Goal: Communication & Community: Connect with others

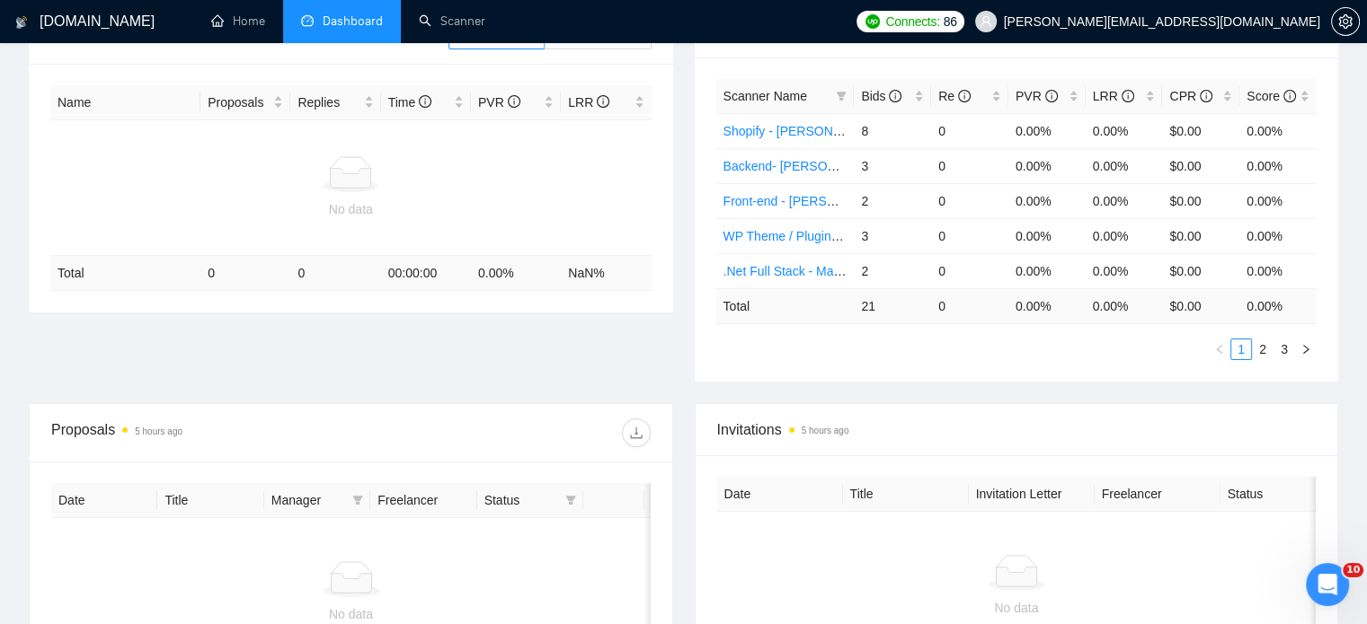
scroll to position [359, 0]
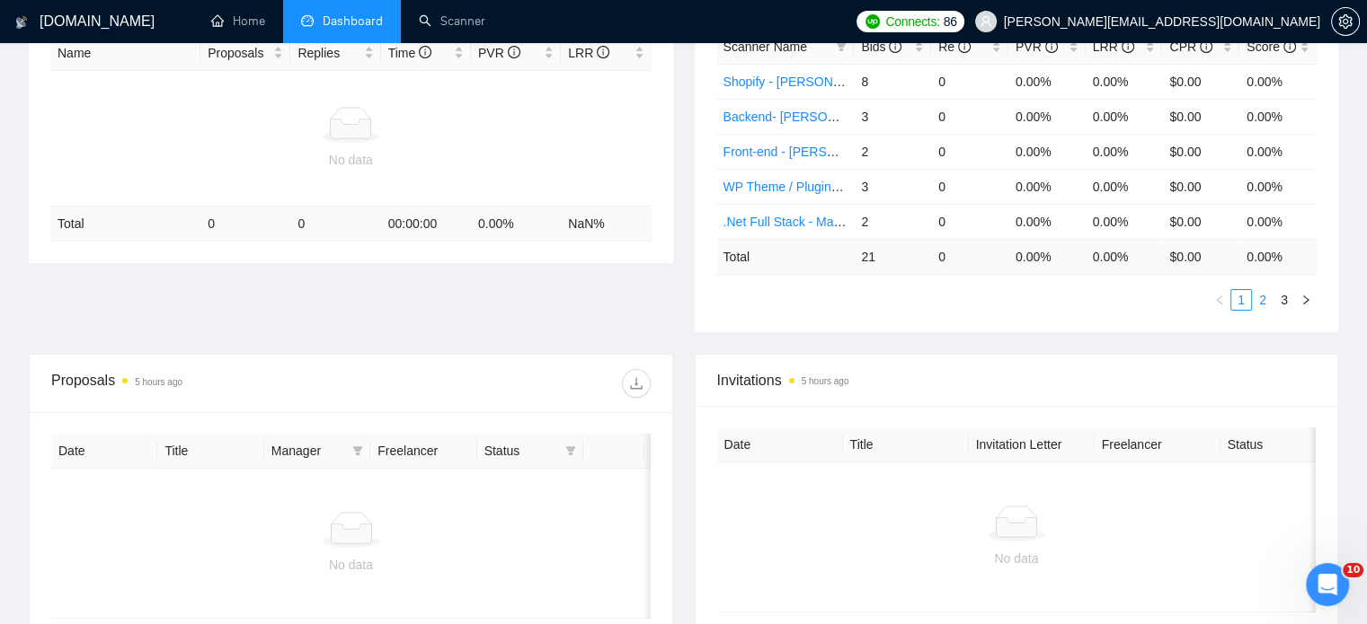
click at [1265, 296] on link "2" at bounding box center [1262, 300] width 20 height 20
click at [769, 150] on link "Amazon Api - [PERSON_NAME]" at bounding box center [813, 152] width 181 height 14
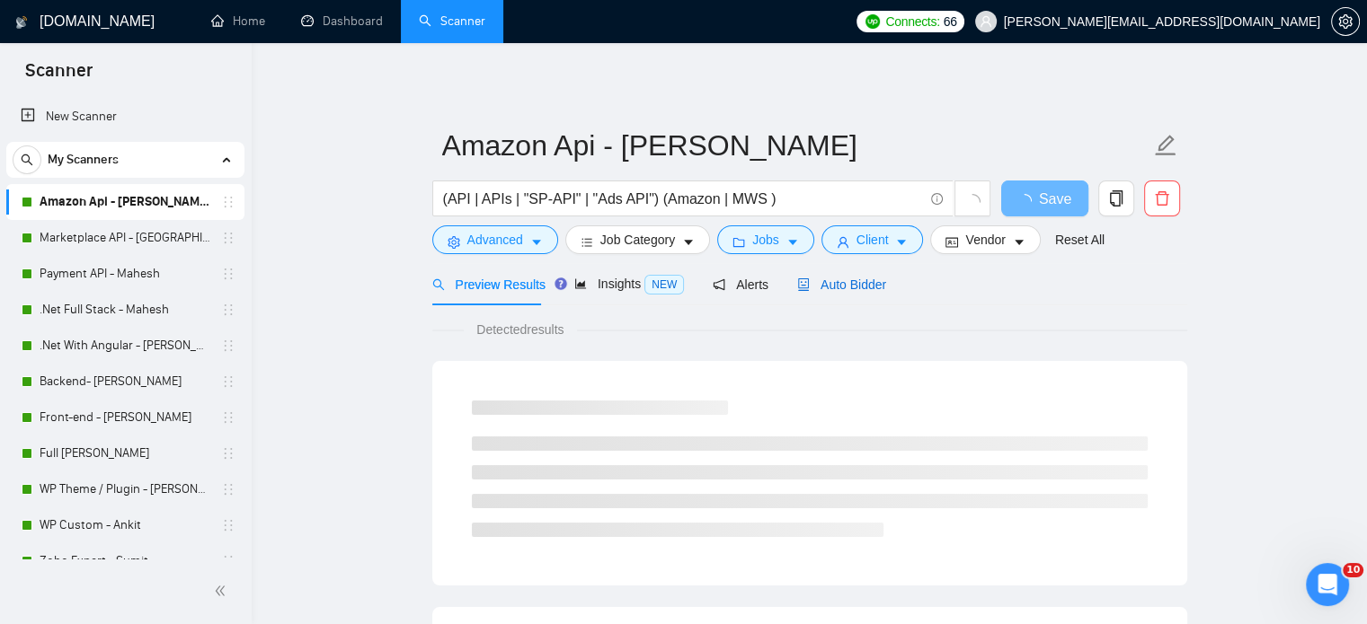
click at [865, 287] on span "Auto Bidder" at bounding box center [841, 285] width 89 height 14
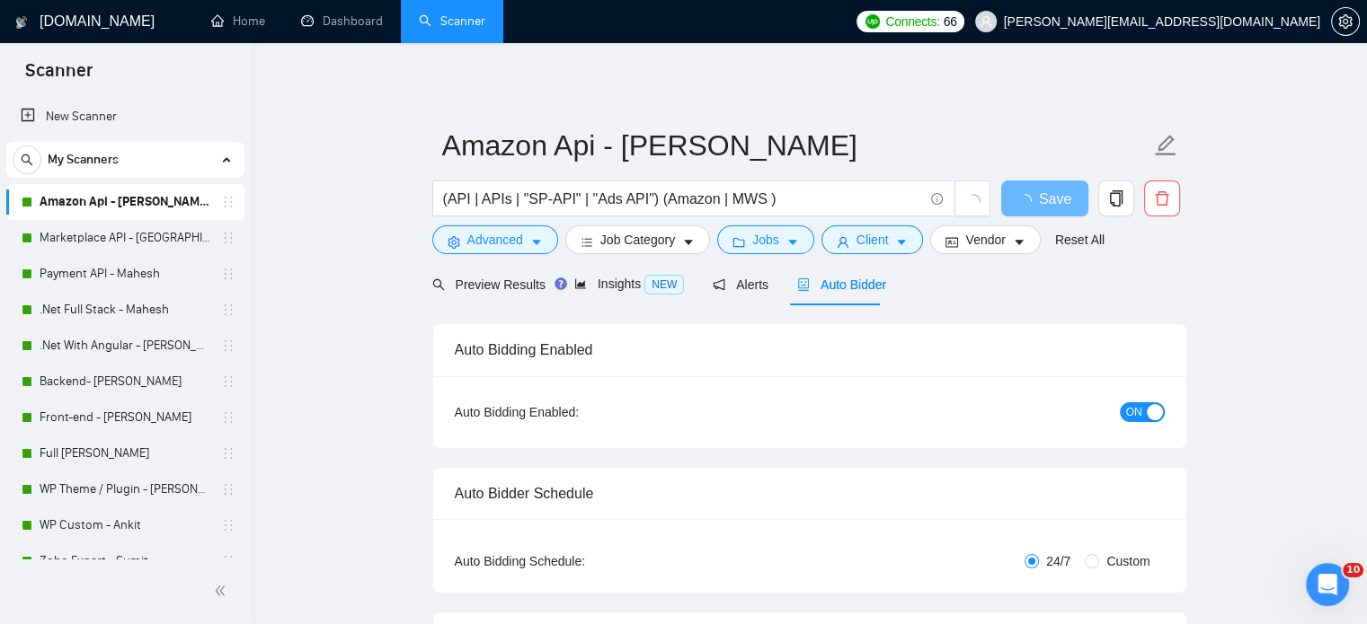
radio input "false"
radio input "true"
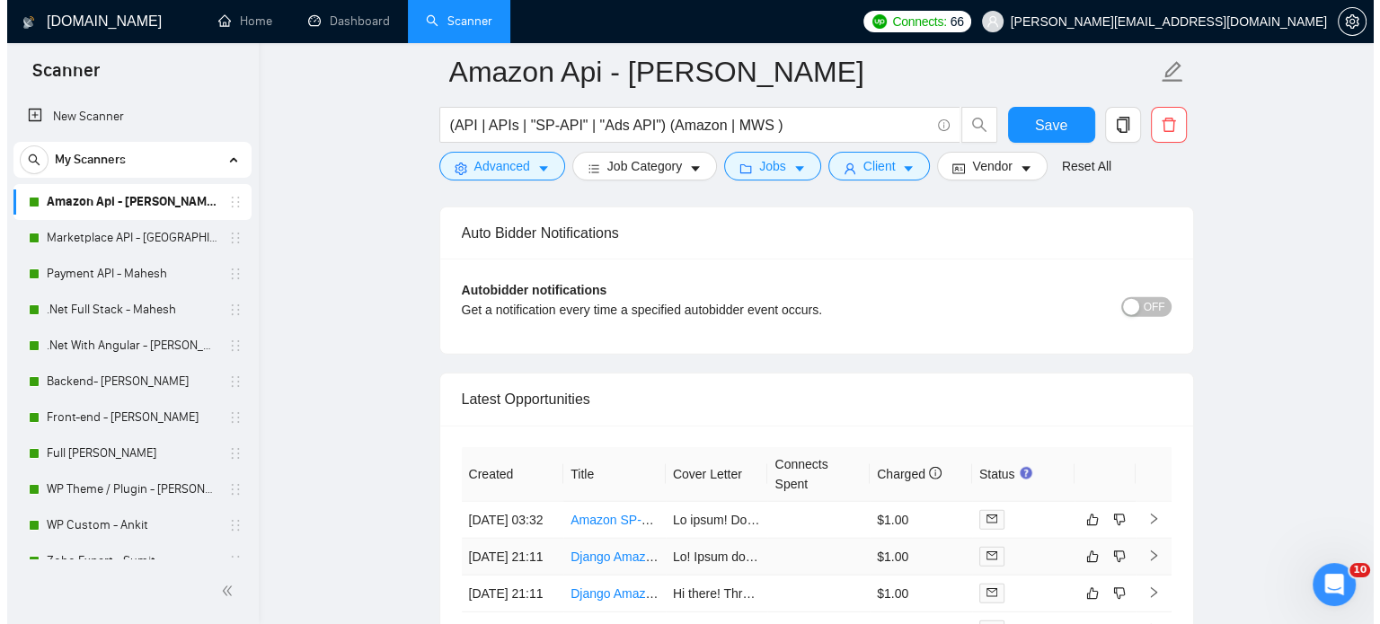
scroll to position [4762, 0]
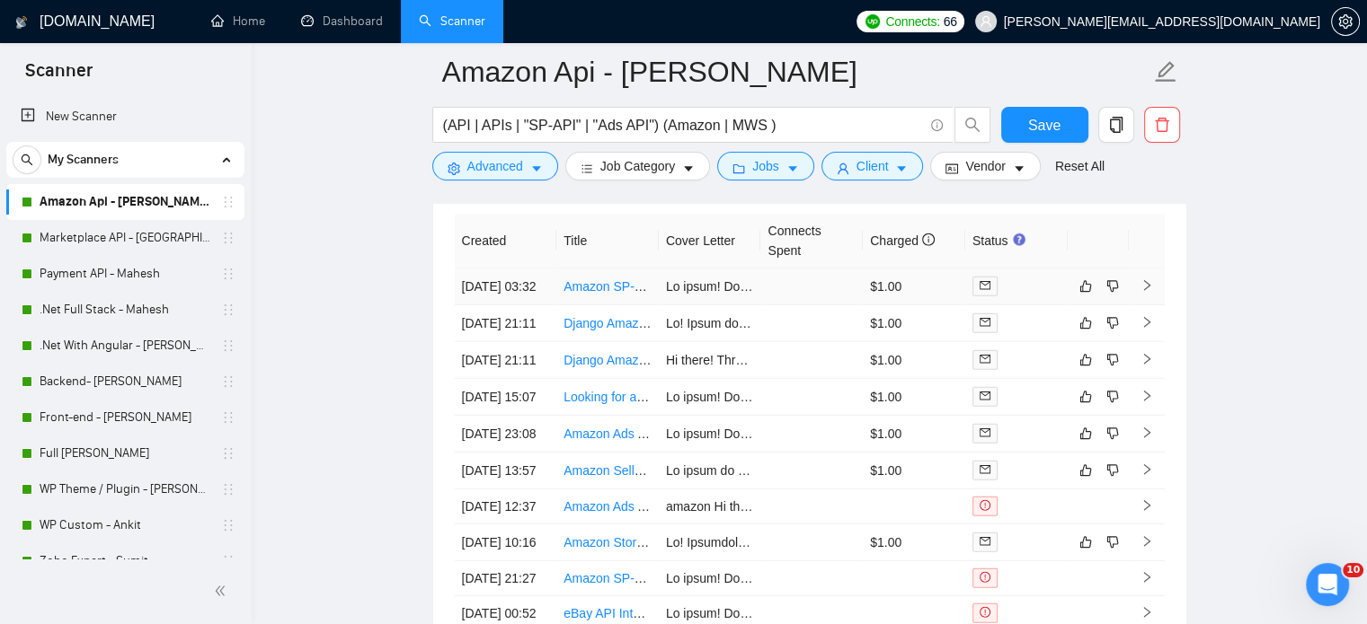
click at [618, 287] on link "Amazon SP-API & Advertising API Specialist for E-Commerce Automation" at bounding box center [768, 286] width 411 height 14
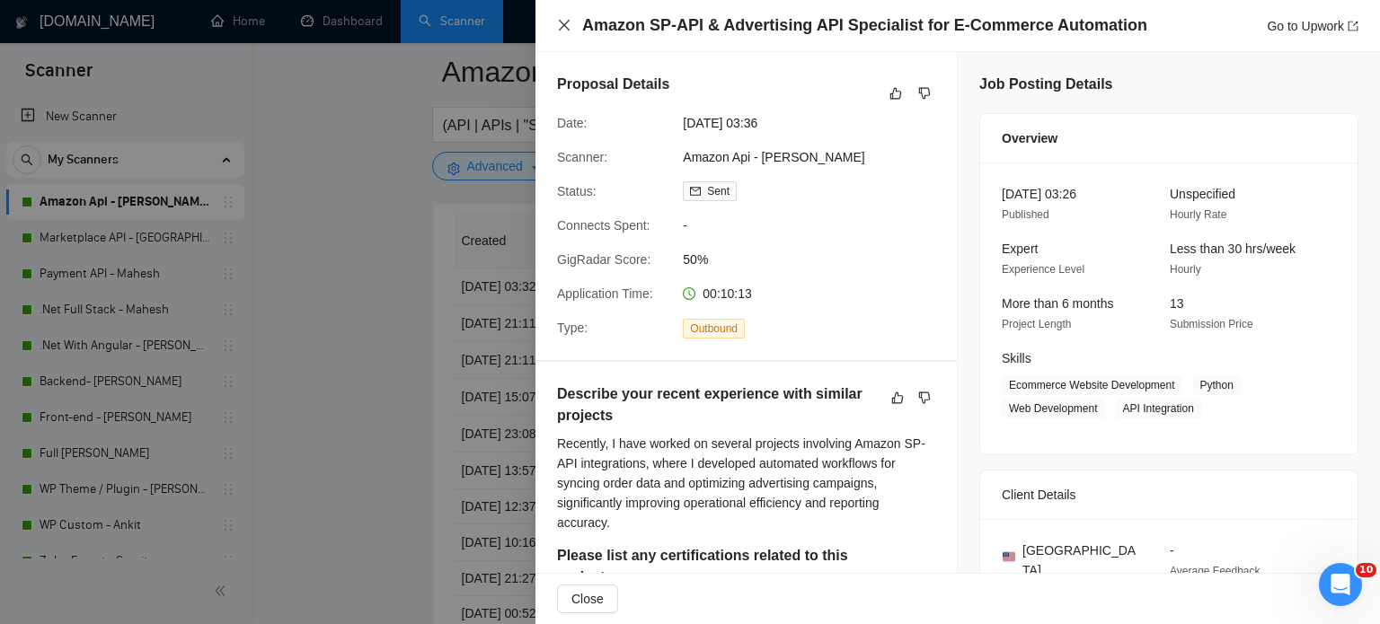
click at [560, 17] on div "Amazon SP-API & Advertising API Specialist for E-Commerce Automation Go to Upwo…" at bounding box center [957, 25] width 801 height 22
click at [567, 21] on icon "close" at bounding box center [564, 25] width 14 height 14
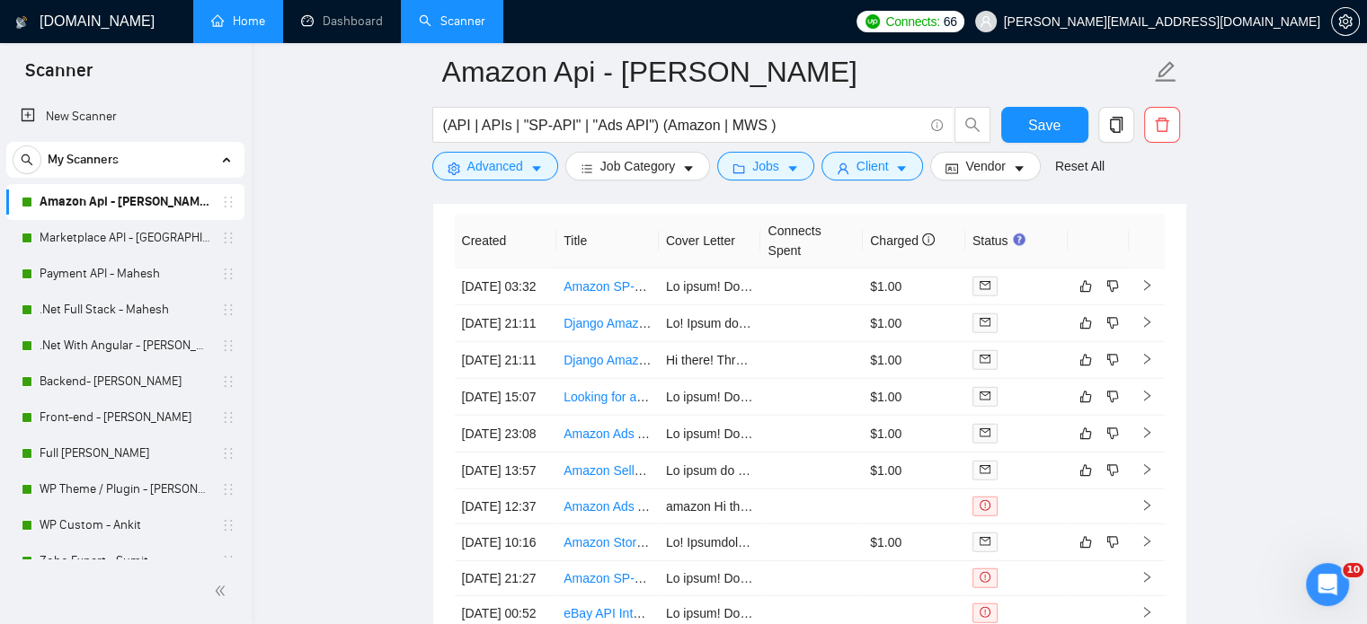
click at [237, 24] on link "Home" at bounding box center [238, 20] width 54 height 15
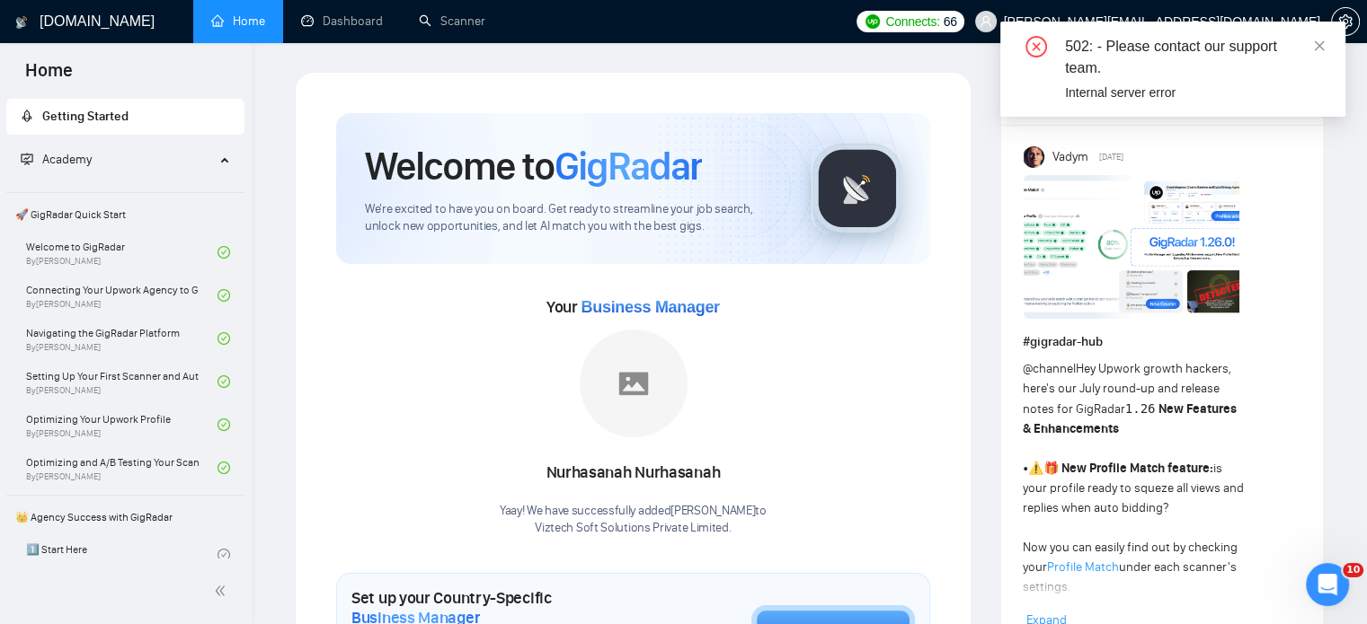
drag, startPoint x: 1320, startPoint y: 46, endPoint x: 1085, endPoint y: 53, distance: 234.6
click at [1317, 47] on icon "close" at bounding box center [1319, 46] width 13 height 13
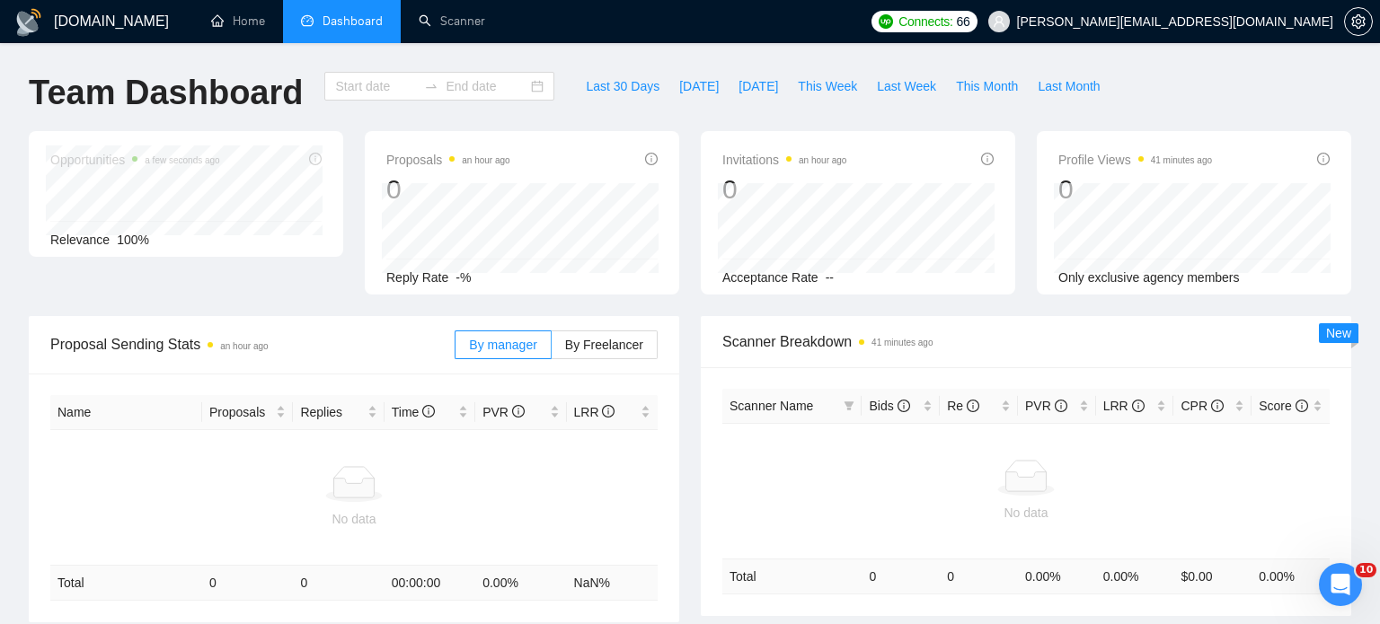
type input "[DATE]"
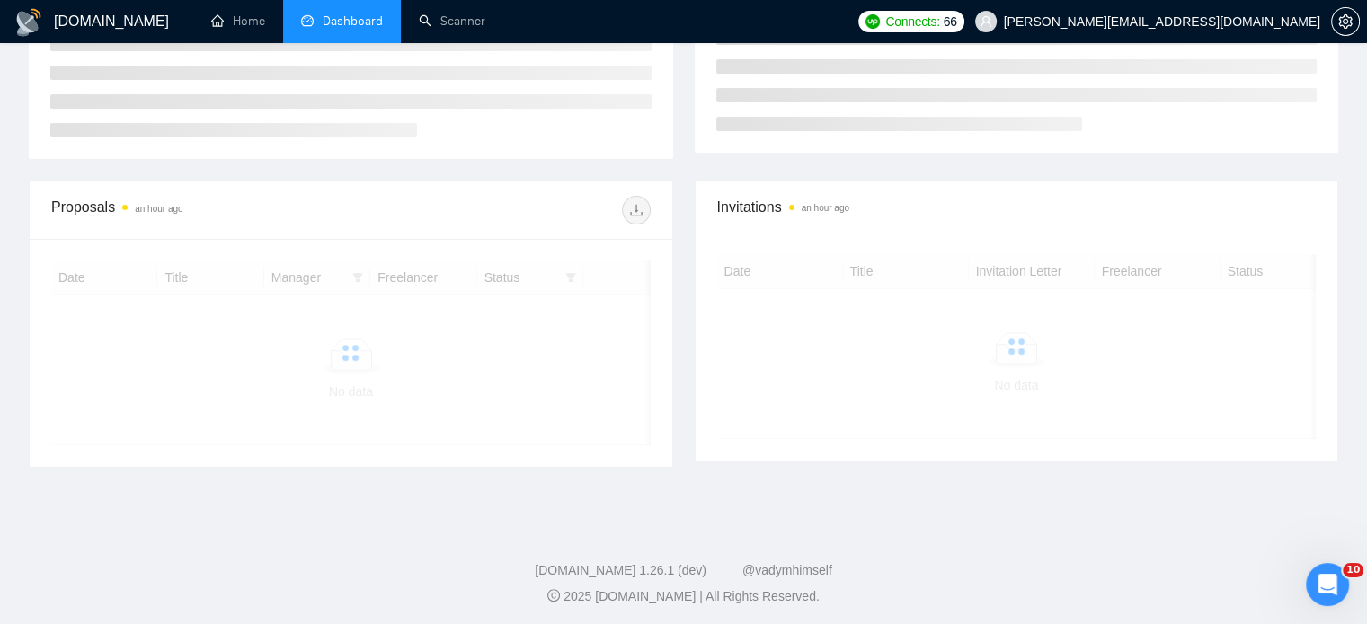
scroll to position [359, 0]
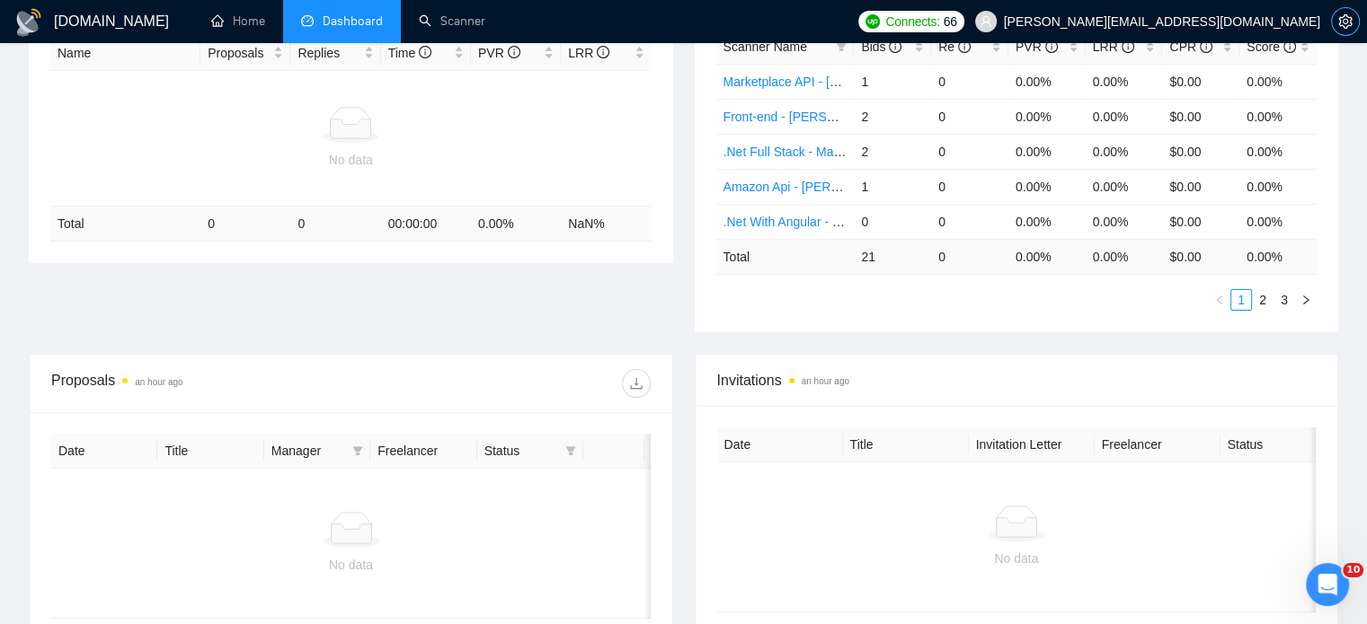
click at [1345, 22] on icon "setting" at bounding box center [1345, 21] width 14 height 14
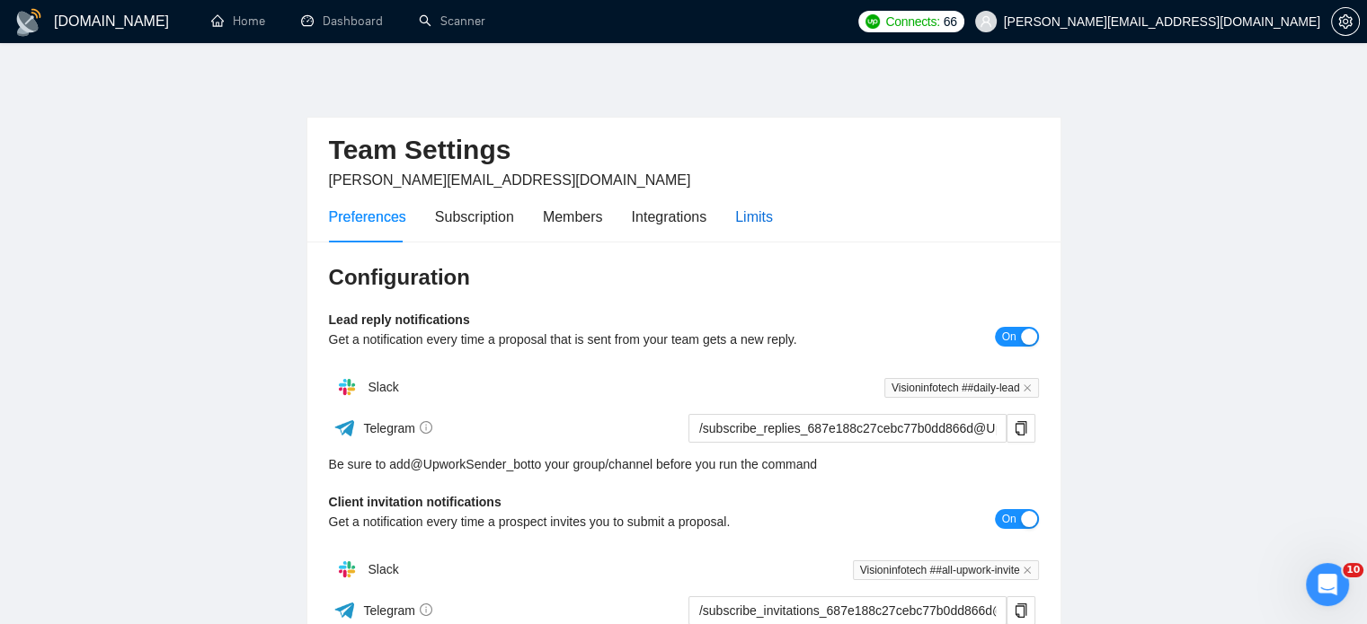
click at [755, 211] on div "Limits" at bounding box center [754, 217] width 38 height 22
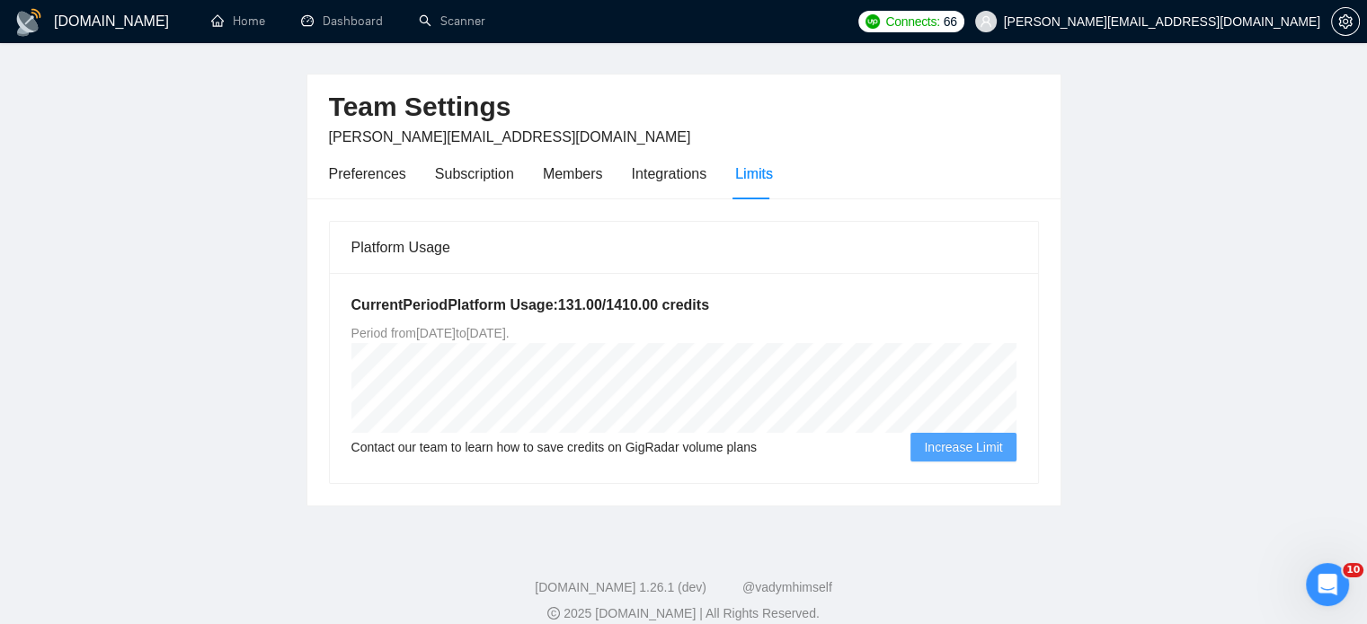
scroll to position [62, 0]
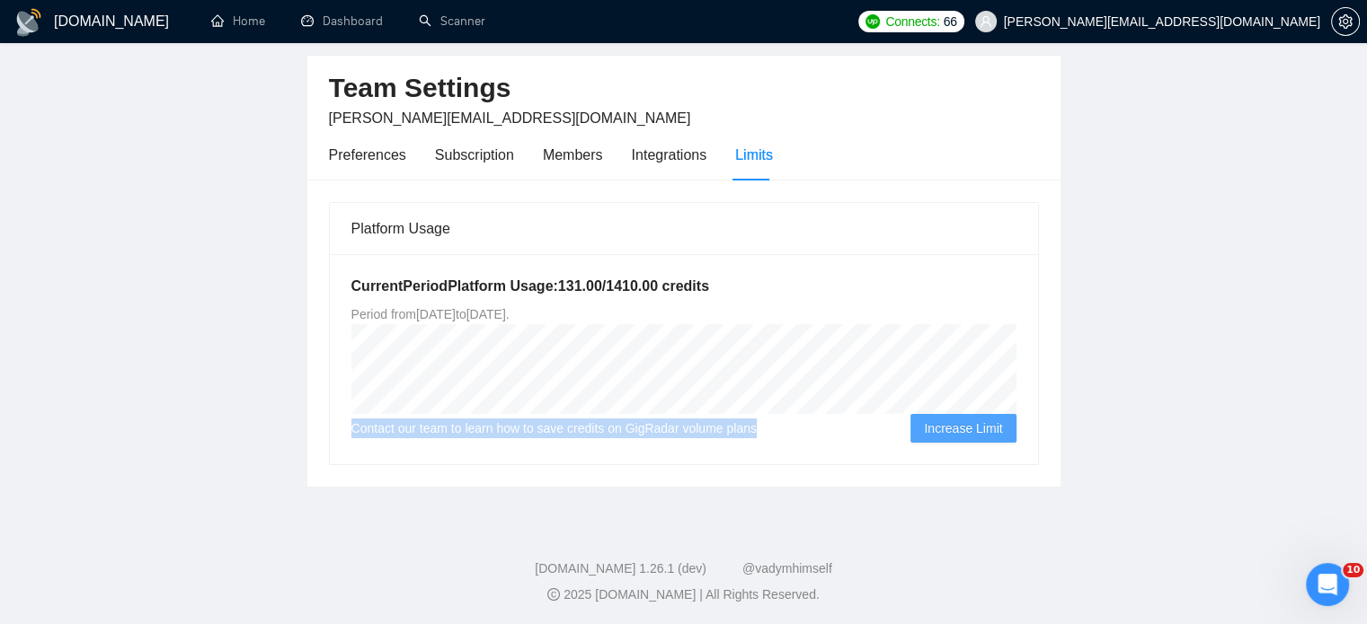
drag, startPoint x: 350, startPoint y: 427, endPoint x: 753, endPoint y: 434, distance: 402.6
click at [753, 434] on div "Contact our team to learn how to save credits on GigRadar volume plans Increase…" at bounding box center [683, 428] width 665 height 29
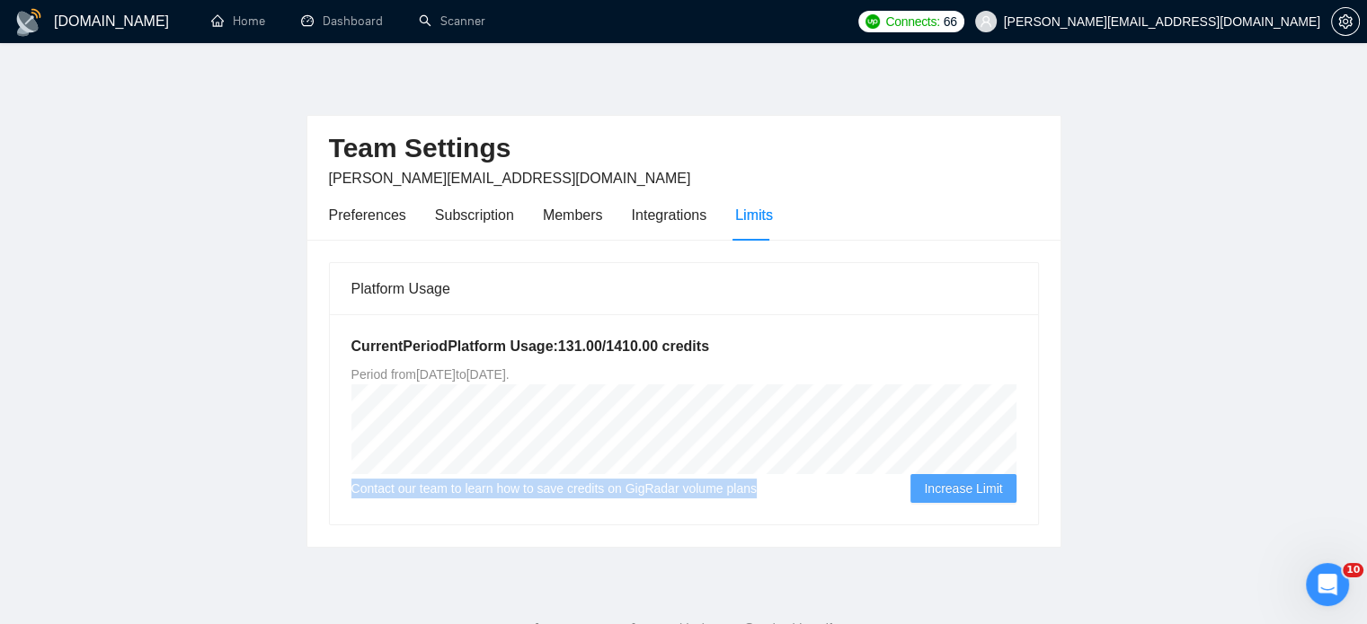
scroll to position [0, 0]
click at [245, 15] on link "Home" at bounding box center [238, 20] width 54 height 15
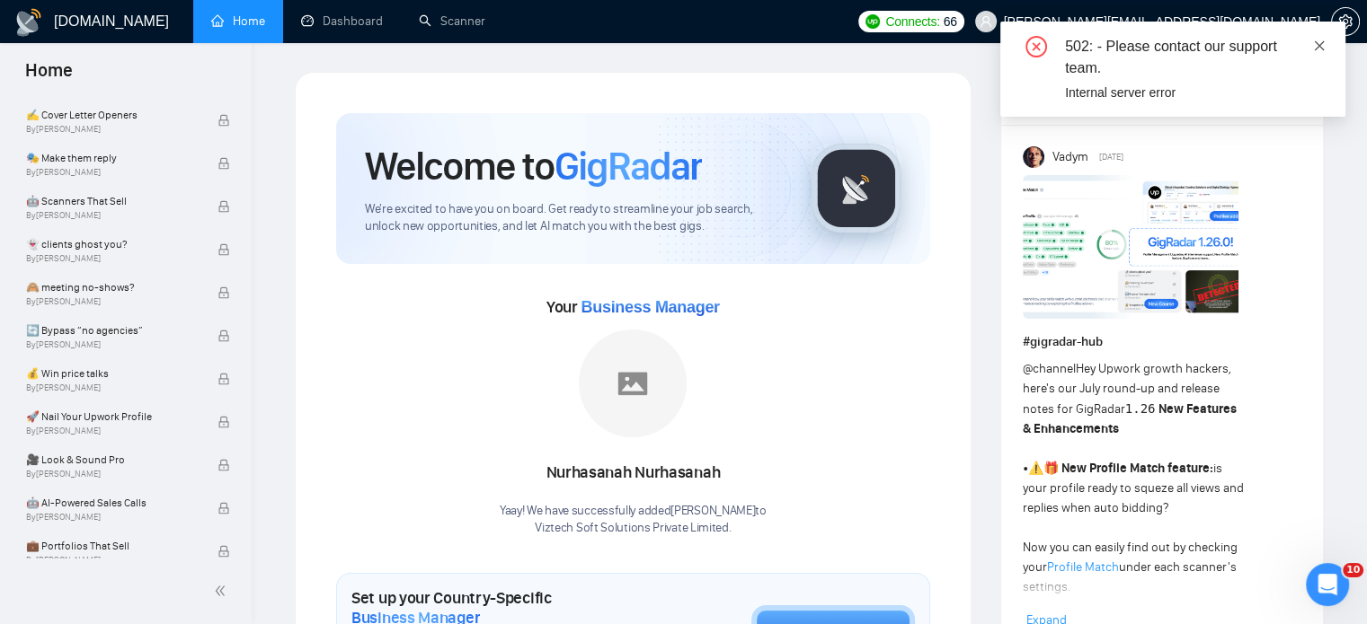
click at [1323, 44] on icon "close" at bounding box center [1319, 46] width 13 height 13
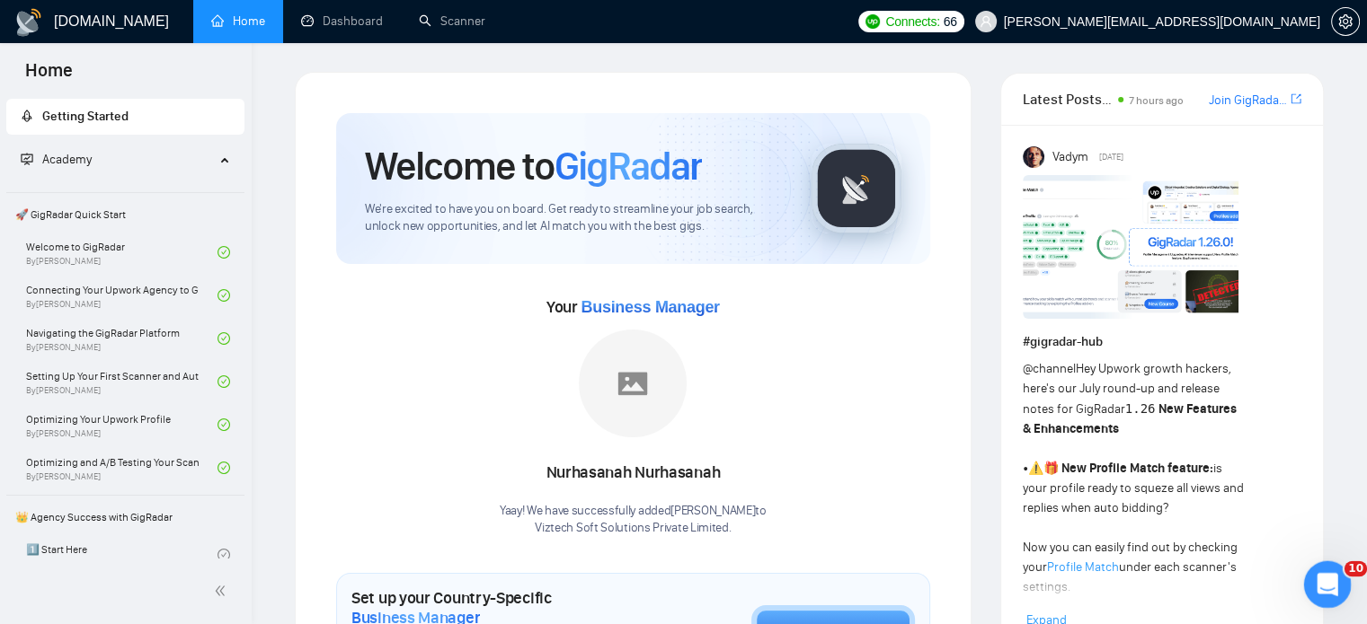
click at [1314, 581] on icon "Open Intercom Messenger" at bounding box center [1325, 583] width 30 height 30
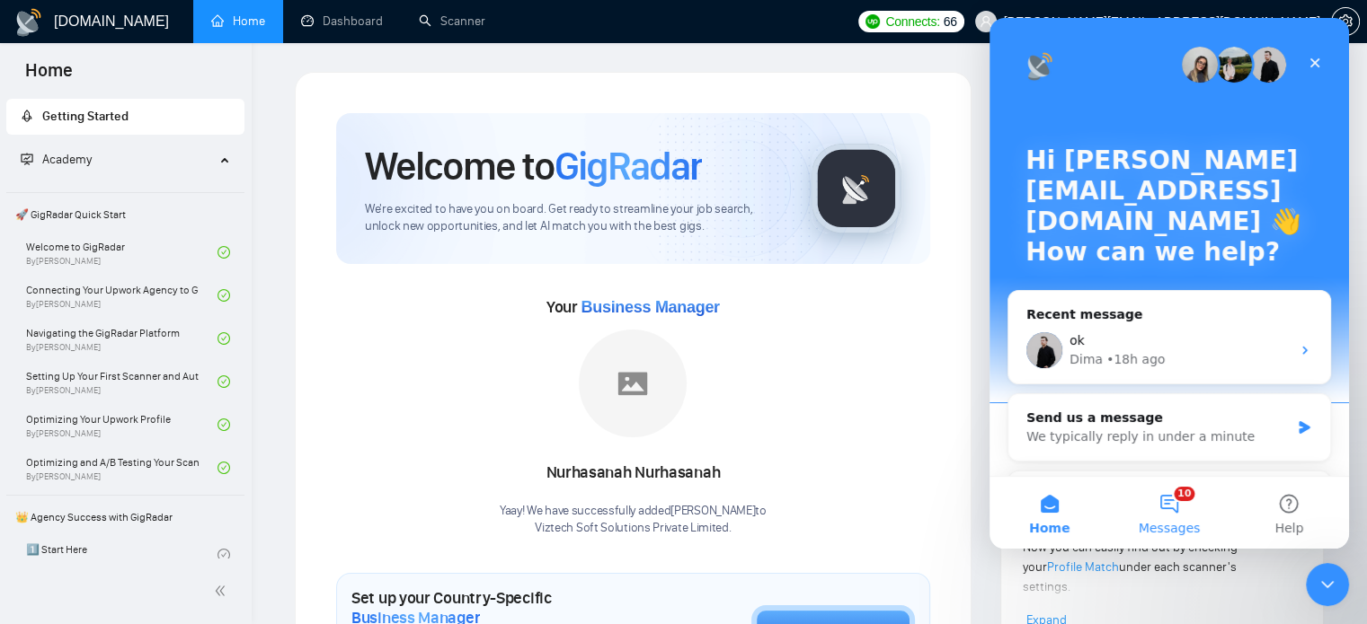
click at [1163, 509] on button "10 Messages" at bounding box center [1168, 513] width 119 height 72
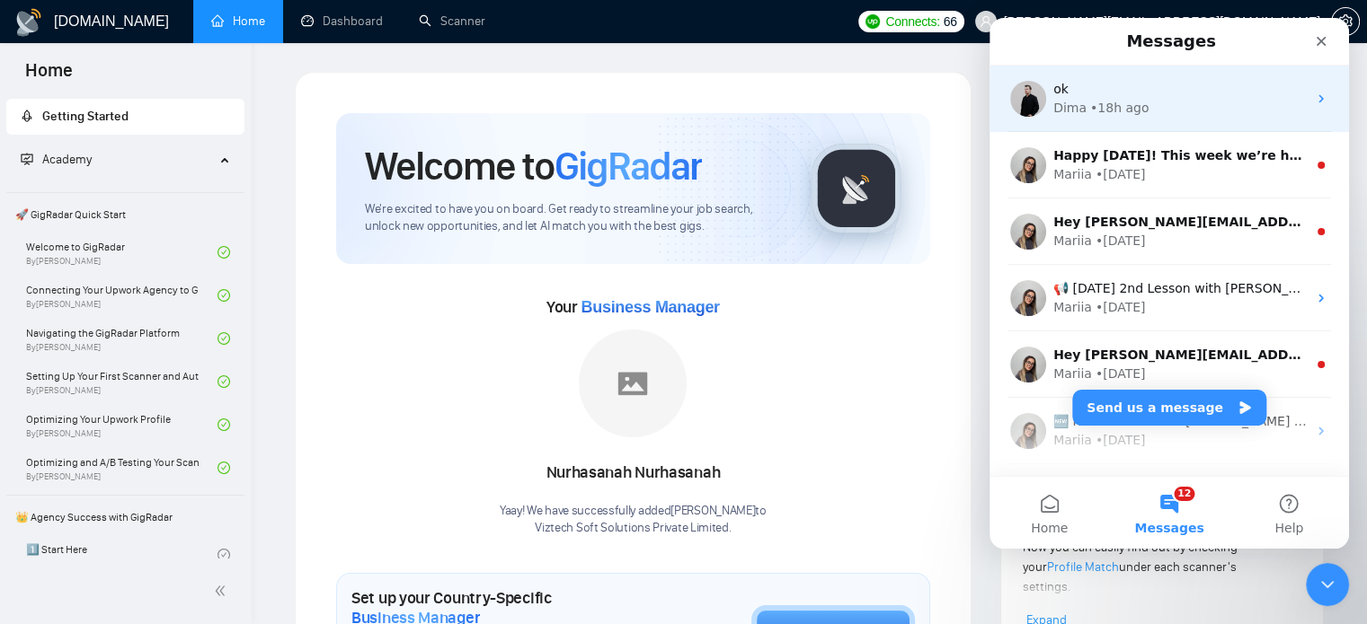
click at [1069, 103] on div "Dima" at bounding box center [1069, 108] width 33 height 19
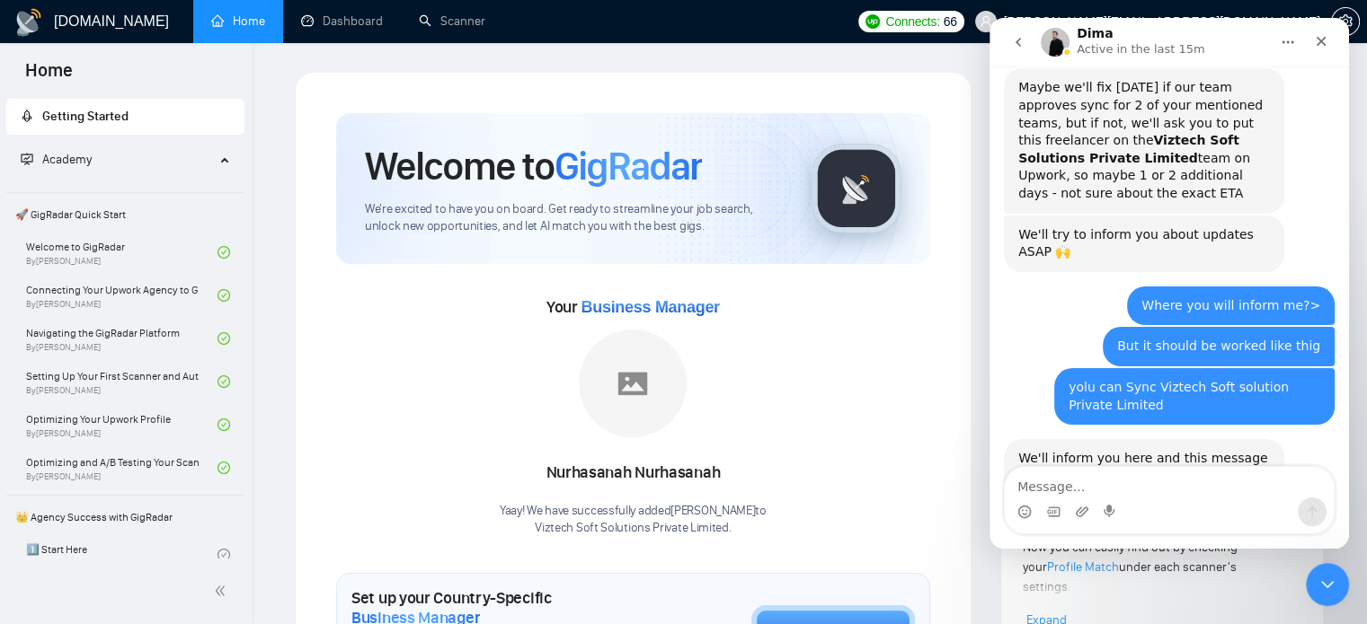
scroll to position [1567, 0]
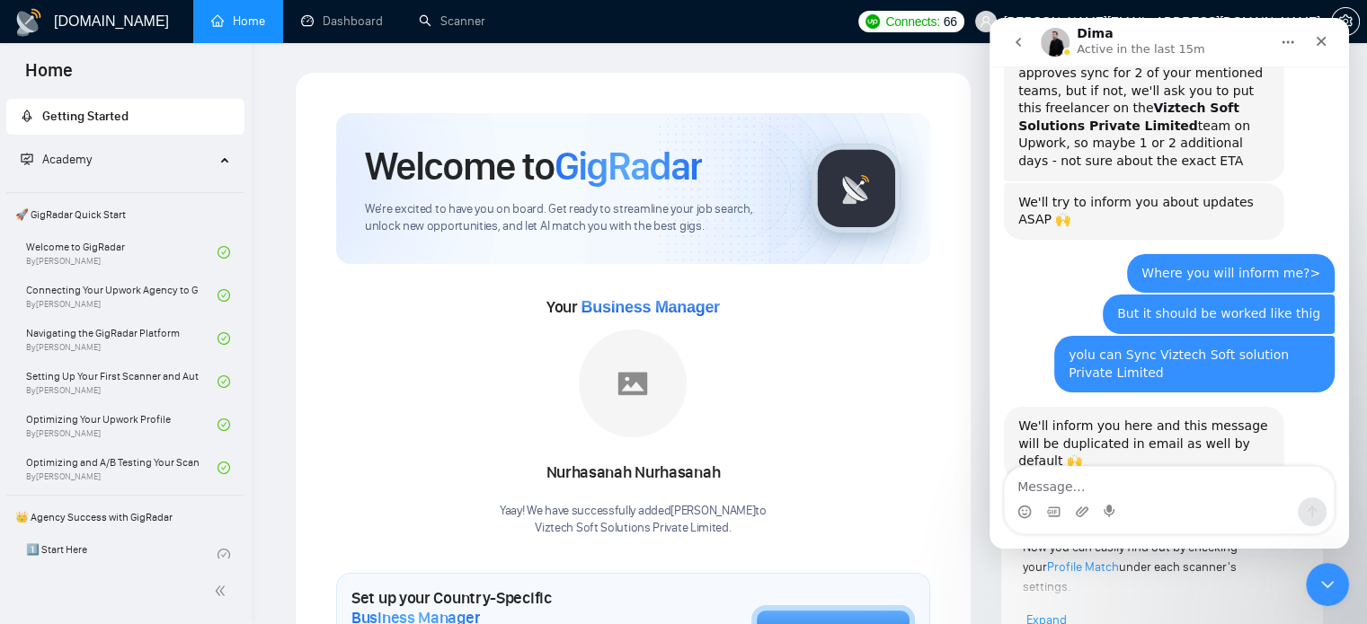
click at [1093, 487] on textarea "Message…" at bounding box center [1168, 482] width 329 height 31
